Goal: Check status: Check status

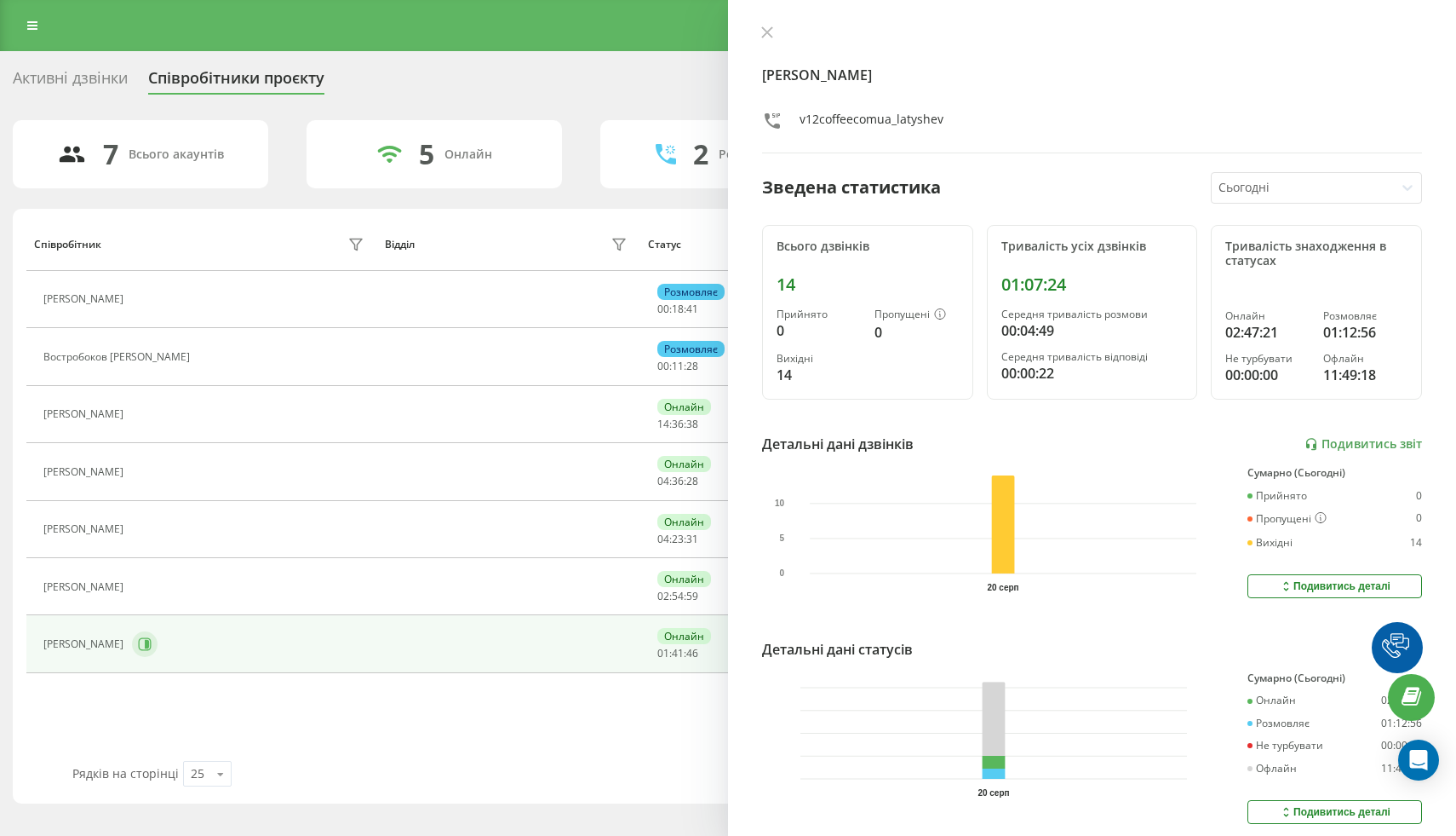
click at [152, 643] on icon at bounding box center [145, 644] width 14 height 14
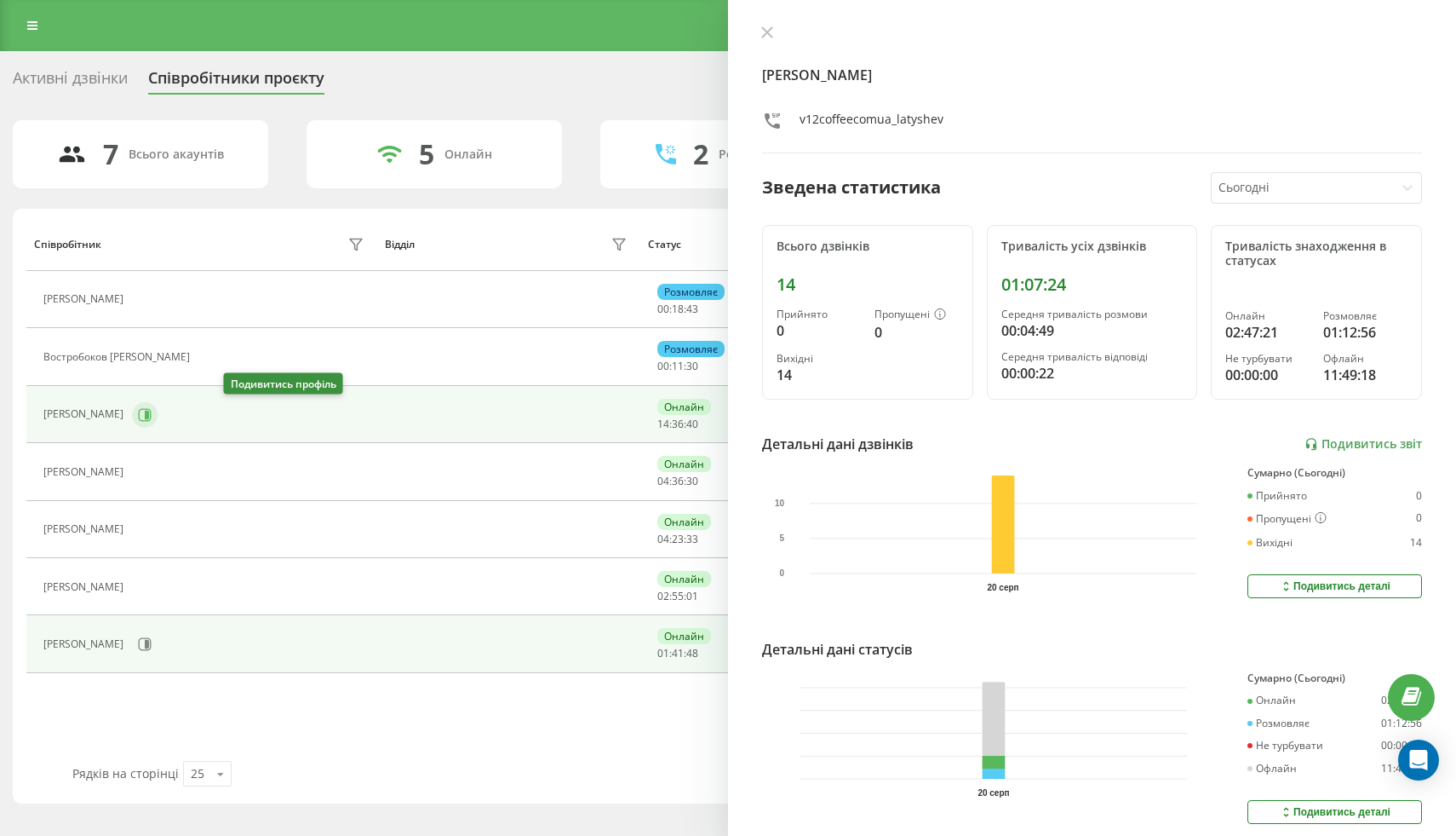
click at [152, 419] on icon at bounding box center [145, 414] width 13 height 13
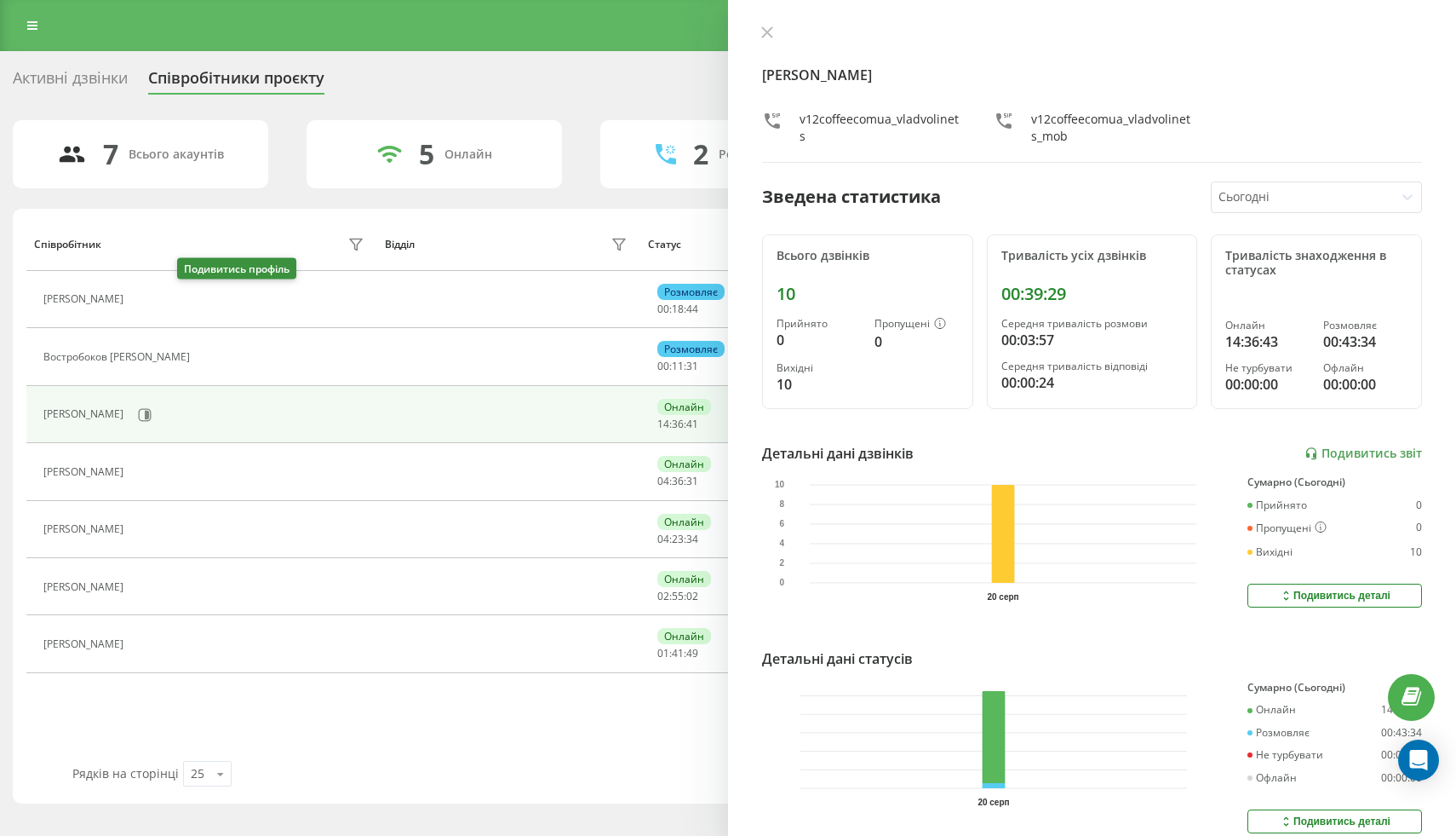
click at [149, 301] on icon at bounding box center [143, 299] width 14 height 14
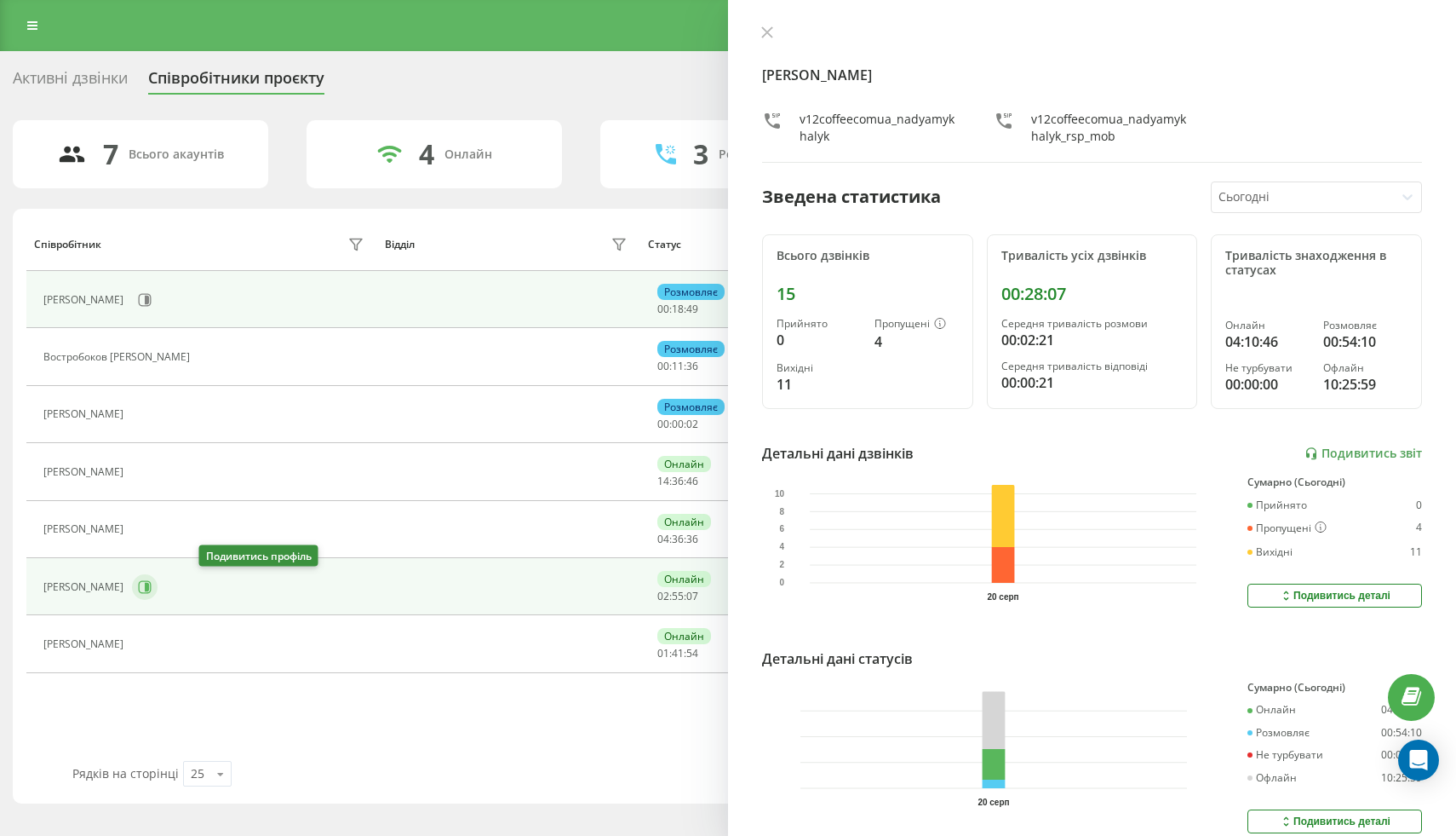
click at [152, 590] on icon at bounding box center [145, 587] width 14 height 14
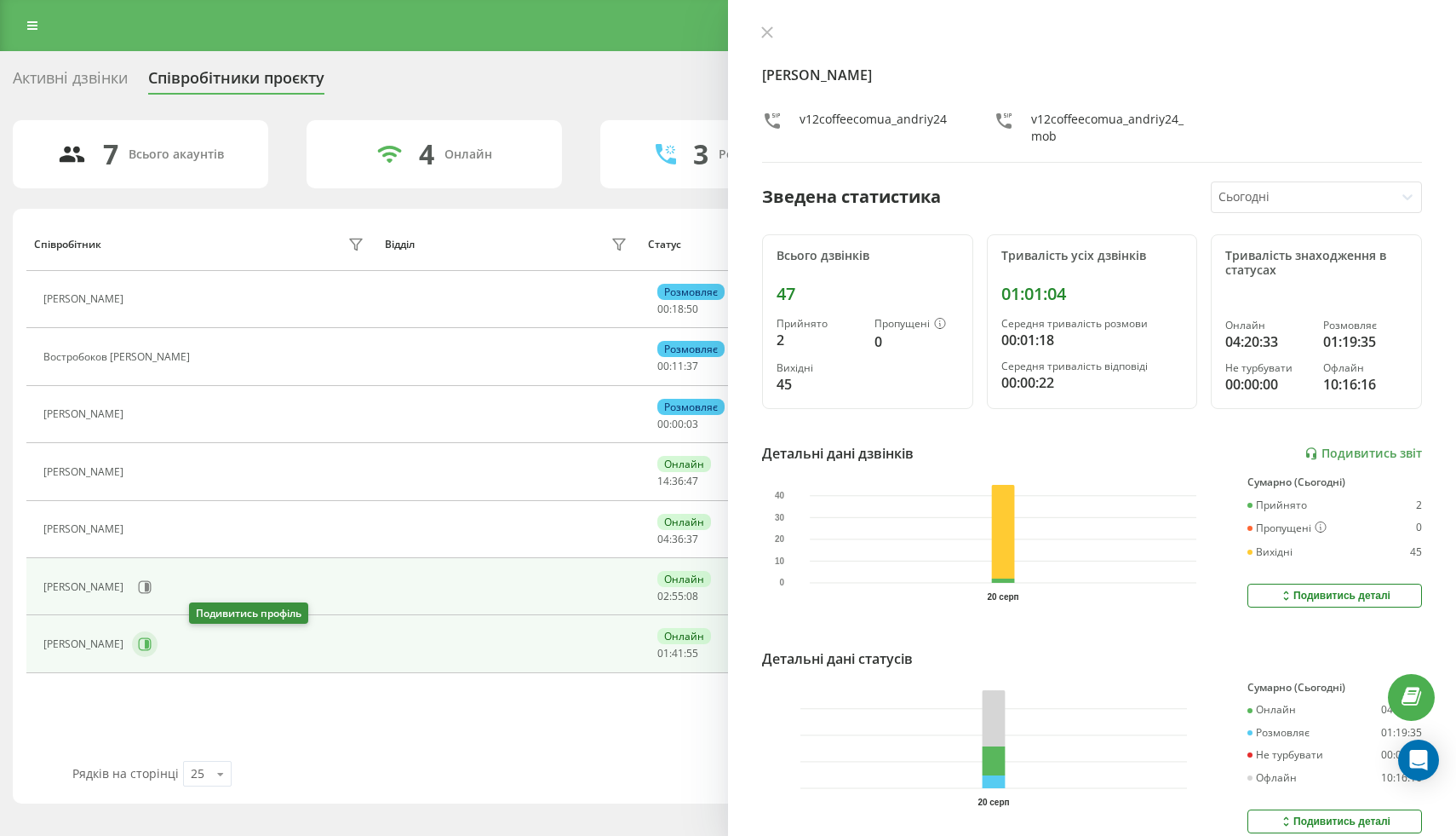
click at [152, 649] on icon at bounding box center [145, 644] width 14 height 14
